Goal: Task Accomplishment & Management: Manage account settings

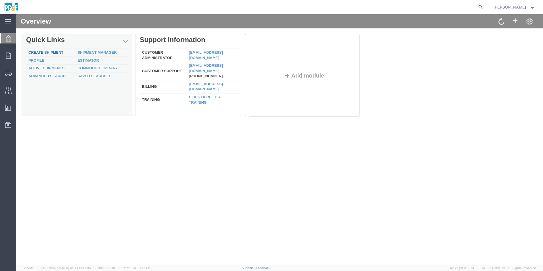
click at [48, 52] on link "Create Shipment" at bounding box center [45, 52] width 35 height 4
click at [96, 52] on link "Shipment Manager" at bounding box center [97, 52] width 39 height 4
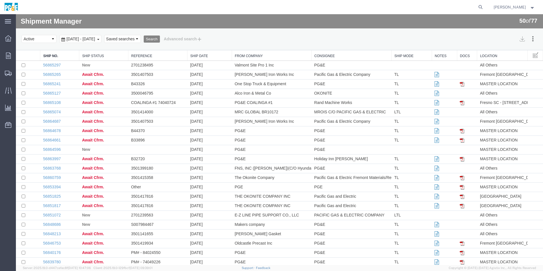
click at [160, 38] on button "Search" at bounding box center [152, 38] width 16 height 7
click at [206, 39] on button "Advanced search" at bounding box center [183, 39] width 46 height 10
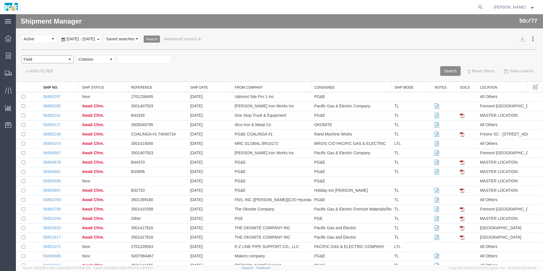
click at [70, 58] on select "Field Account Account Carrier Identifier Actual Delivery Date Actual Ship Date …" at bounding box center [48, 59] width 52 height 8
click at [216, 66] on div "ADD FILTER" at bounding box center [148, 71] width 262 height 10
click at [112, 58] on select "Criterion" at bounding box center [95, 59] width 38 height 8
click at [137, 59] on input "text" at bounding box center [145, 59] width 54 height 8
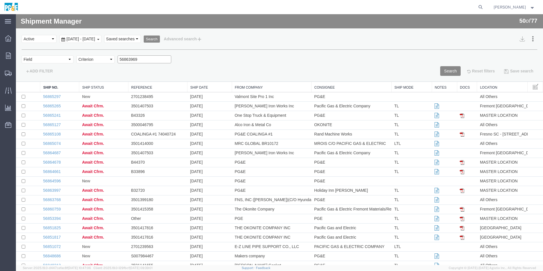
type input "56863969"
click at [441, 70] on button "Search" at bounding box center [450, 71] width 20 height 10
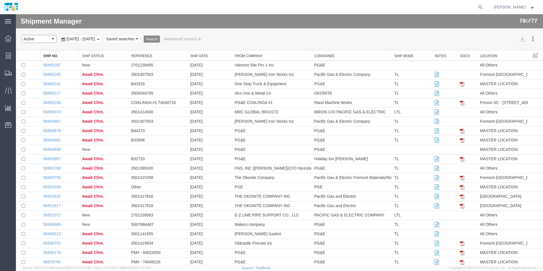
click at [51, 40] on select "Select status Active All Shipments Approved Booked Canceled Delivered Denied Ne…" at bounding box center [39, 39] width 35 height 8
select select "BOOKED"
click at [22, 35] on select "Select status Active All Shipments Approved Booked Canceled Delivered Denied Ne…" at bounding box center [39, 39] width 35 height 8
click at [160, 37] on button "Search" at bounding box center [152, 38] width 16 height 7
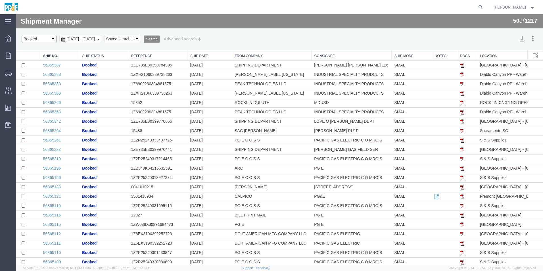
click at [54, 39] on select "Select status Active All Shipments Approved Booked Canceled Delivered Denied Ne…" at bounding box center [39, 39] width 35 height 8
select select "APPROVED"
click at [22, 35] on select "Select status Active All Shipments Approved Booked Canceled Delivered Denied Ne…" at bounding box center [39, 39] width 35 height 8
click at [160, 40] on button "Search" at bounding box center [152, 38] width 16 height 7
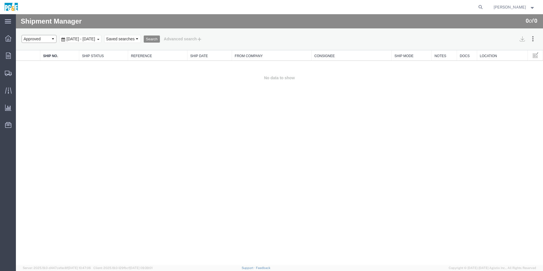
click at [54, 38] on select "Select status Active All Shipments Approved Booked Canceled Delivered Denied Ne…" at bounding box center [39, 39] width 35 height 8
select select "NEW"
click at [22, 35] on select "Select status Active All Shipments Approved Booked Canceled Delivered Denied Ne…" at bounding box center [39, 39] width 35 height 8
click at [160, 38] on button "Search" at bounding box center [152, 38] width 16 height 7
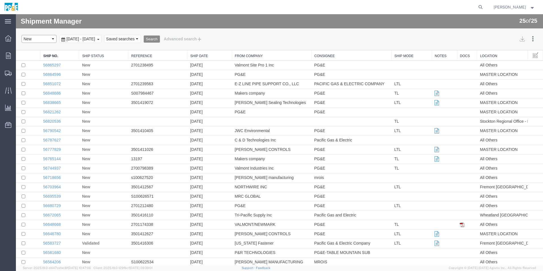
click at [53, 38] on select "Select status Active All Shipments Approved Booked Canceled Delivered Denied Ne…" at bounding box center [39, 39] width 35 height 8
select select "RECENTACTIVE"
click at [22, 35] on select "Select status Active All Shipments Approved Booked Canceled Delivered Denied Ne…" at bounding box center [39, 39] width 35 height 8
click at [160, 38] on button "Search" at bounding box center [152, 38] width 16 height 7
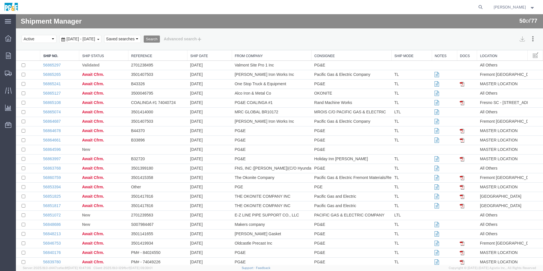
click at [53, 55] on link "Ship No." at bounding box center [59, 56] width 33 height 5
click at [206, 39] on button "Advanced search" at bounding box center [183, 39] width 46 height 10
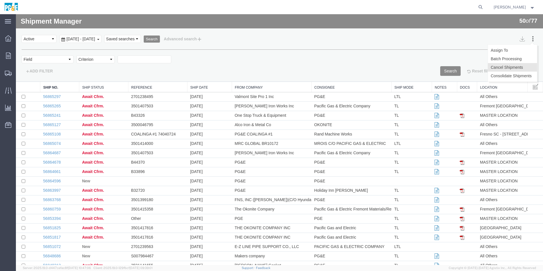
click at [510, 66] on button "Cancel Shipments" at bounding box center [512, 67] width 49 height 9
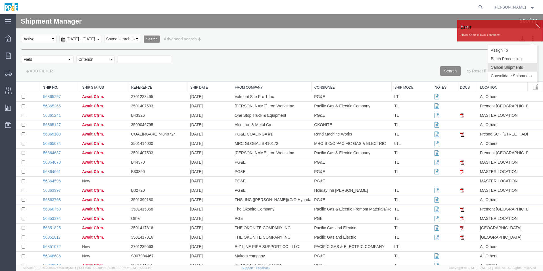
click at [495, 66] on button "Cancel Shipments" at bounding box center [512, 67] width 49 height 9
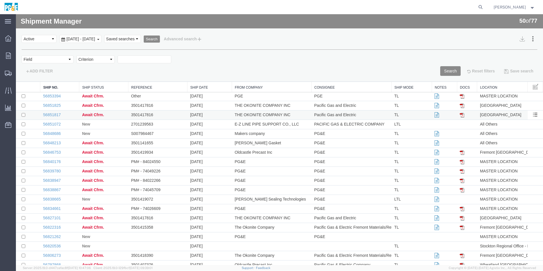
scroll to position [114, 0]
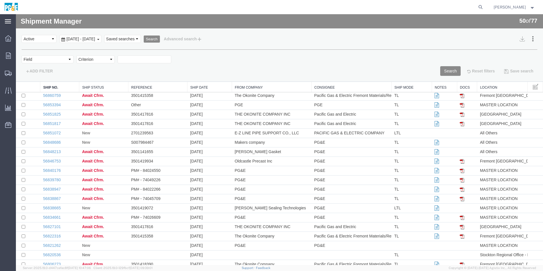
click at [7, 20] on icon at bounding box center [8, 21] width 6 height 4
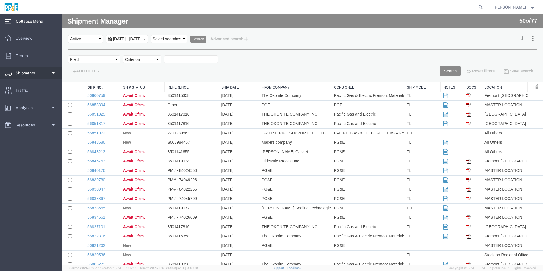
click at [31, 73] on span "Shipments" at bounding box center [27, 72] width 23 height 11
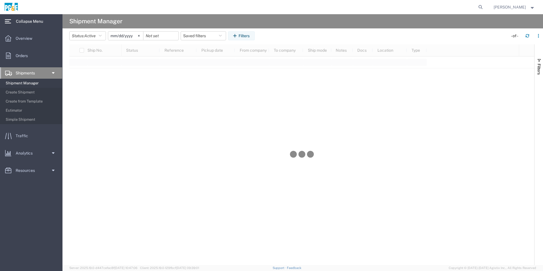
click at [55, 71] on link "Shipments" at bounding box center [31, 72] width 62 height 11
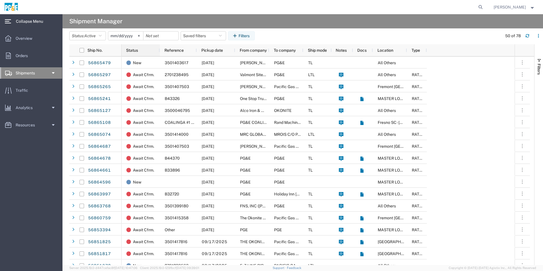
click at [135, 49] on span "Status" at bounding box center [132, 50] width 12 height 5
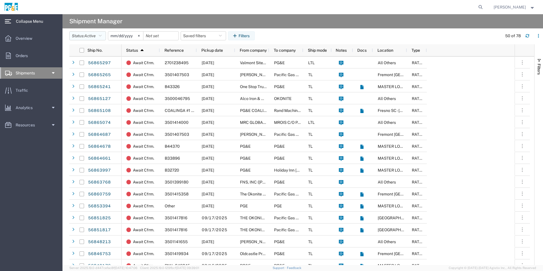
click at [101, 36] on icon "button" at bounding box center [100, 36] width 3 height 4
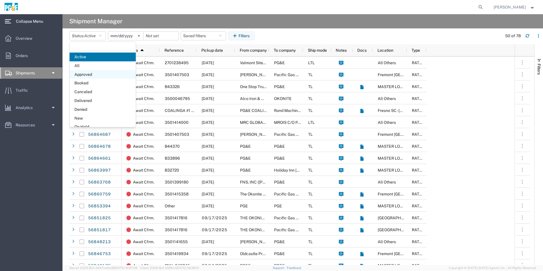
click at [87, 74] on span "Approved" at bounding box center [103, 74] width 66 height 9
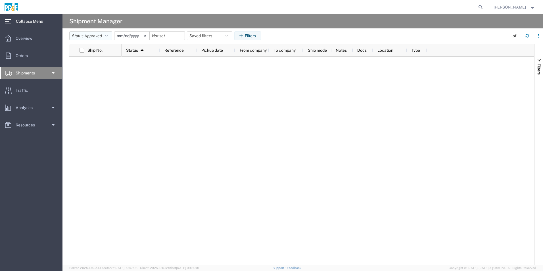
click at [107, 35] on icon "button" at bounding box center [106, 36] width 3 height 4
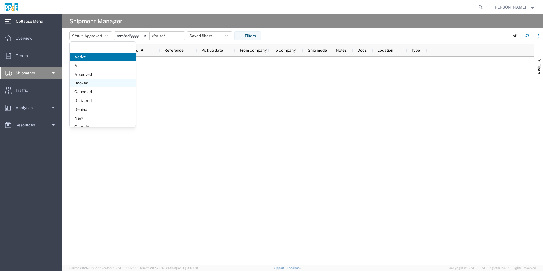
click at [89, 82] on span "Booked" at bounding box center [103, 83] width 66 height 9
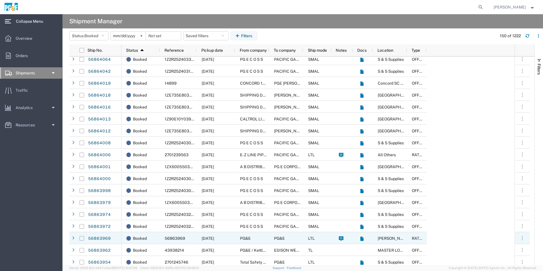
click at [81, 238] on input "Press Space to toggle row selection (unchecked)" at bounding box center [81, 238] width 5 height 5
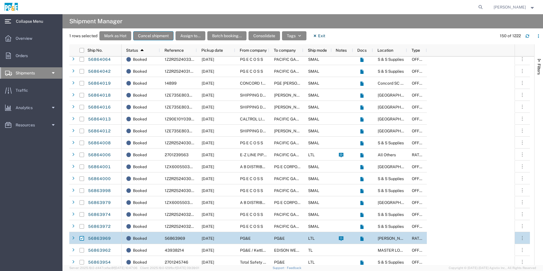
click at [163, 35] on button "Cancel shipment" at bounding box center [153, 35] width 40 height 9
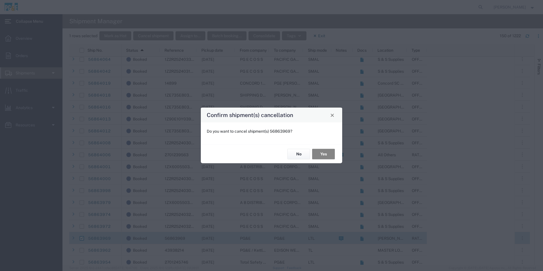
click at [319, 153] on button "Yes" at bounding box center [323, 154] width 23 height 11
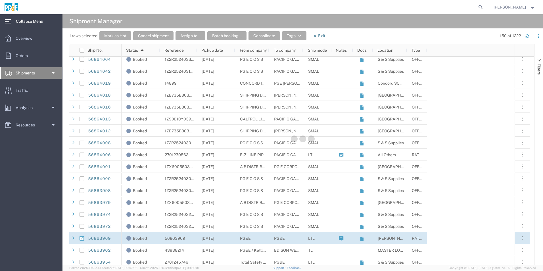
checkbox input "false"
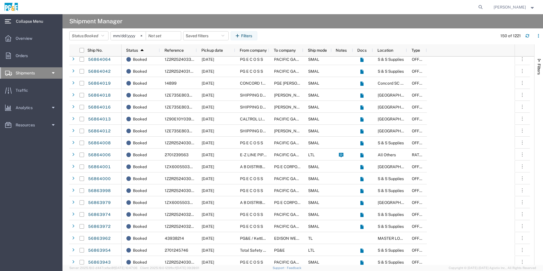
click at [518, 7] on span "[PERSON_NAME]" at bounding box center [509, 7] width 32 height 6
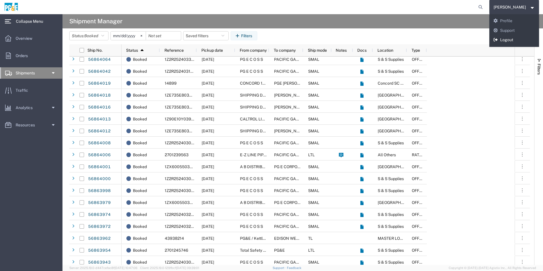
click at [511, 38] on link "Logout" at bounding box center [514, 40] width 50 height 10
